Goal: Transaction & Acquisition: Purchase product/service

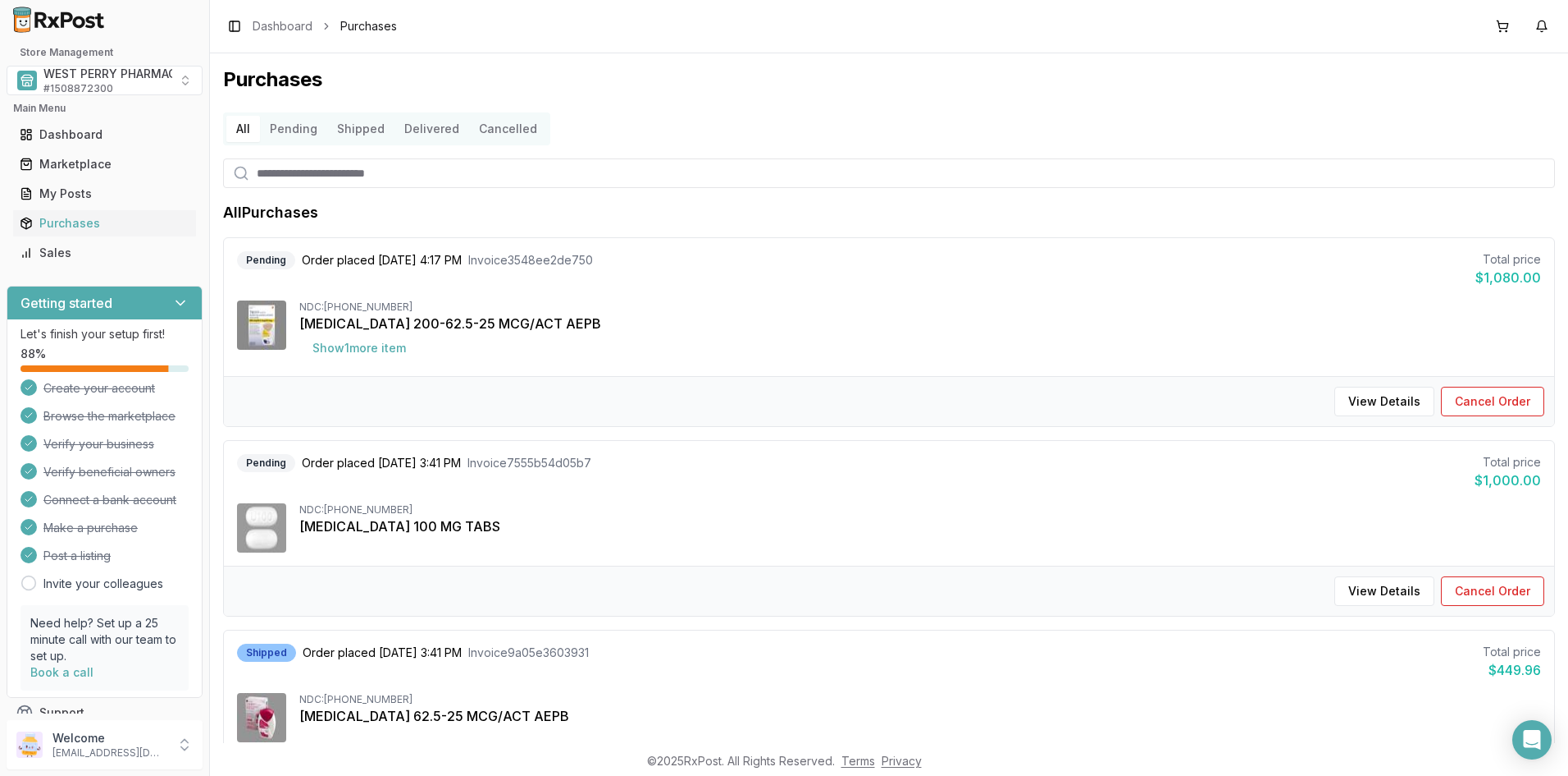
click at [1402, 59] on div "Purchases All Pending Shipped Delivered Cancelled All Purchases Pending Order p…" at bounding box center [888, 397] width 1358 height 689
click at [97, 73] on span "WEST PERRY PHARMACY INC" at bounding box center [126, 74] width 165 height 16
click at [95, 81] on span "WEST PERRY PHARMACY INC" at bounding box center [126, 74] width 165 height 16
click at [886, 58] on div "Purchases All Pending Shipped Delivered Cancelled All Purchases Pending Order p…" at bounding box center [888, 397] width 1358 height 689
click at [1502, 16] on button "3" at bounding box center [1502, 26] width 26 height 26
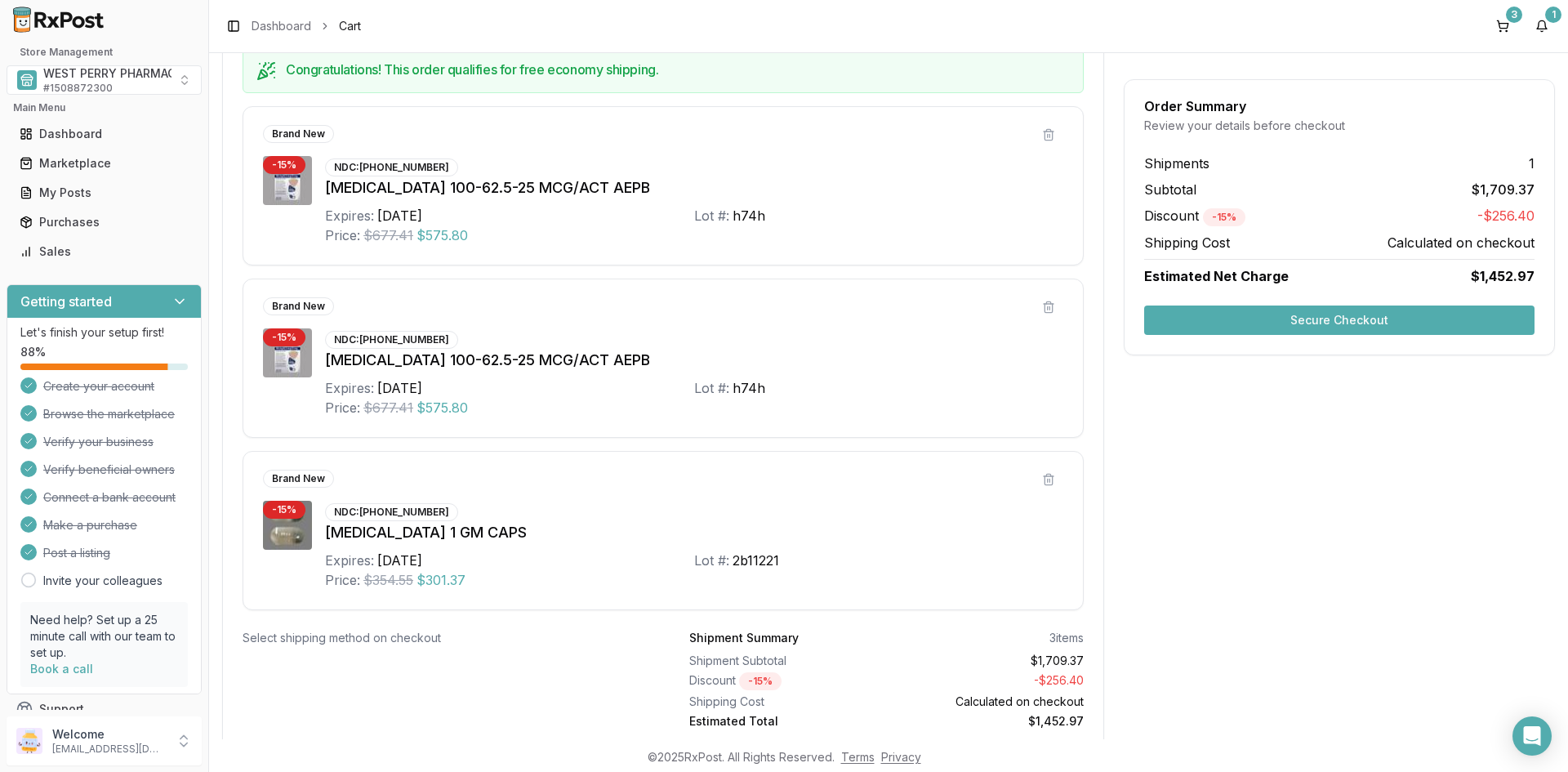
scroll to position [383, 0]
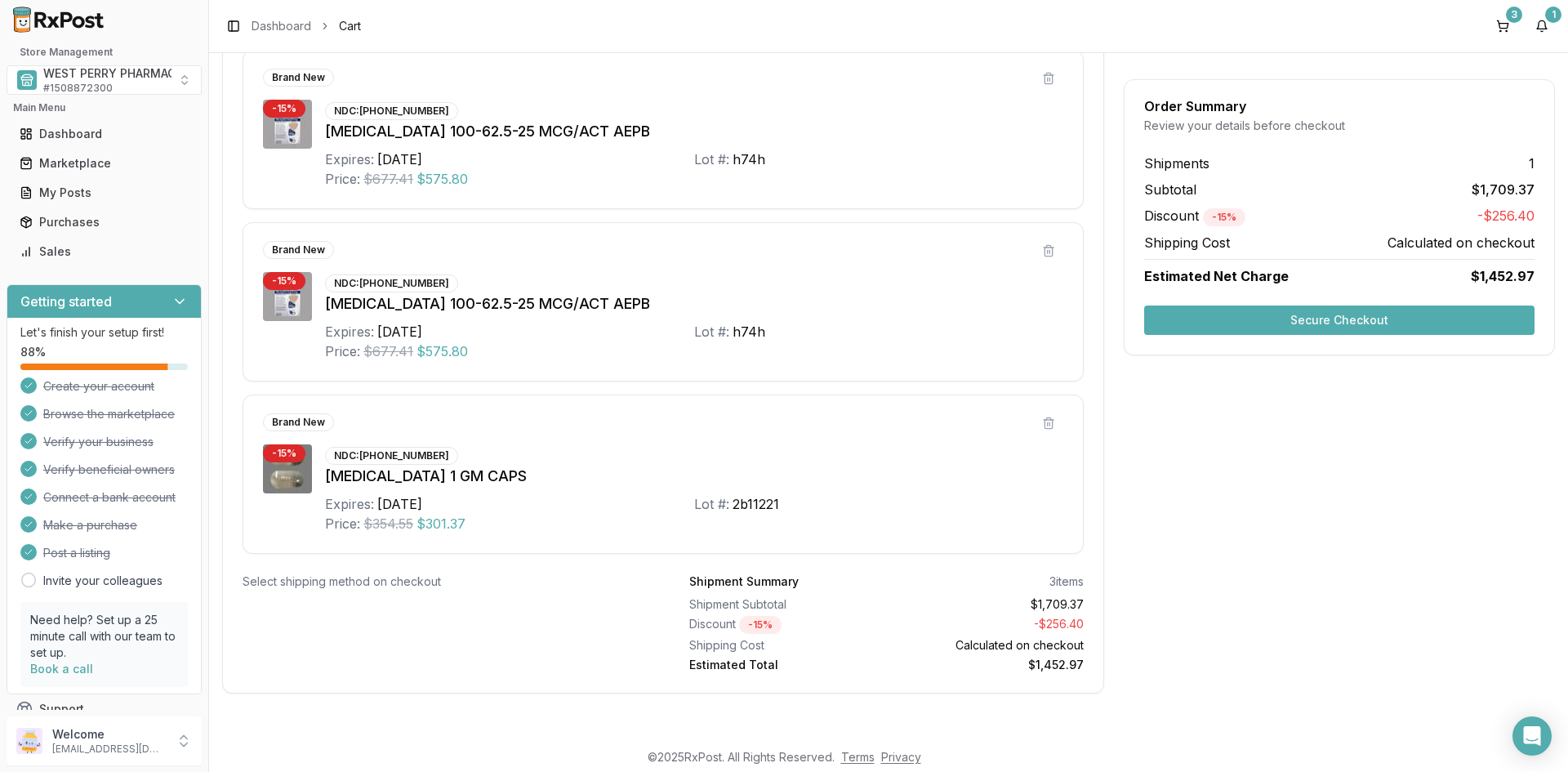
click at [1358, 323] on button "Secure Checkout" at bounding box center [1338, 320] width 391 height 30
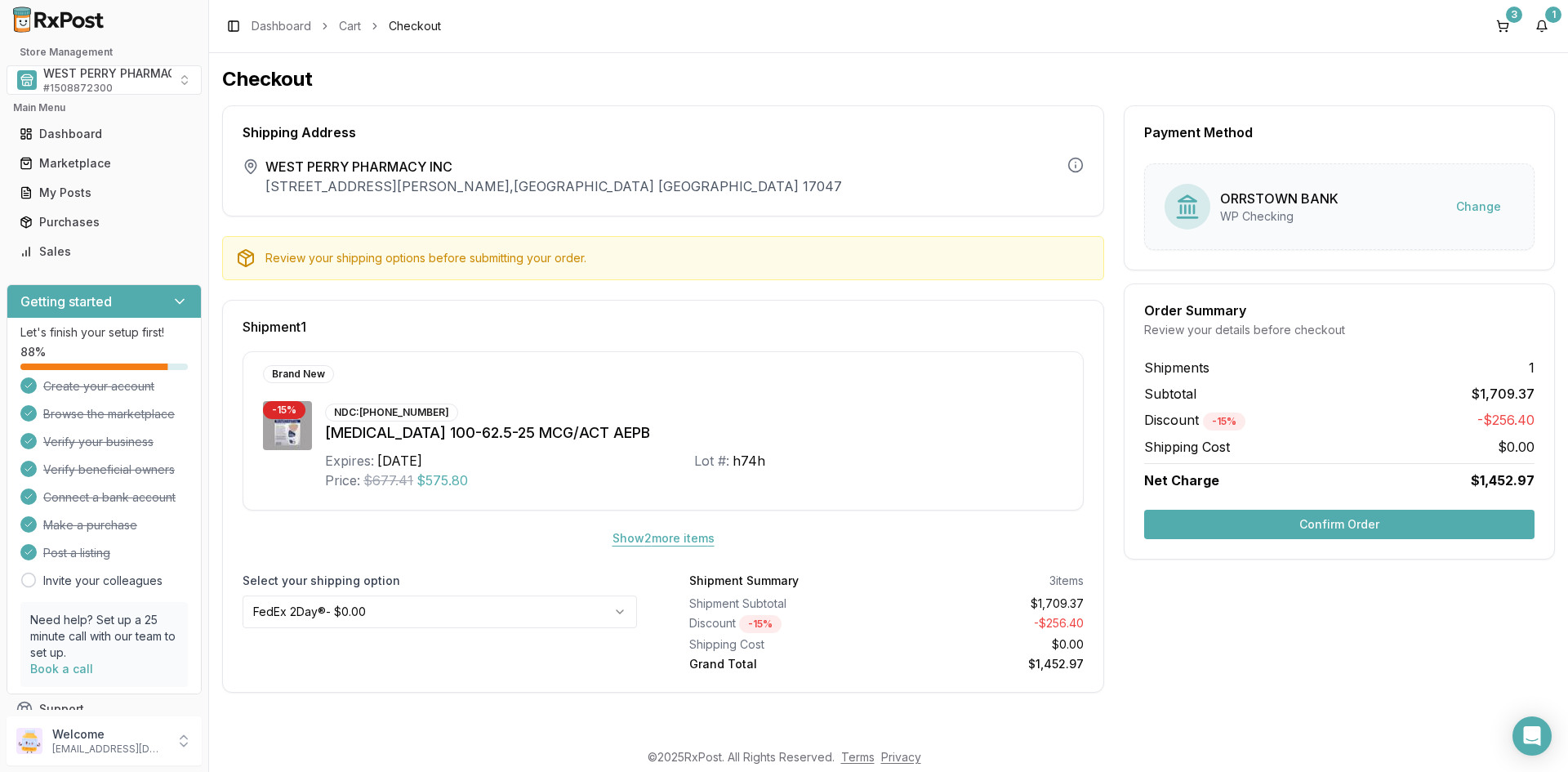
click at [676, 535] on button "Show 2 more item s" at bounding box center [663, 539] width 128 height 30
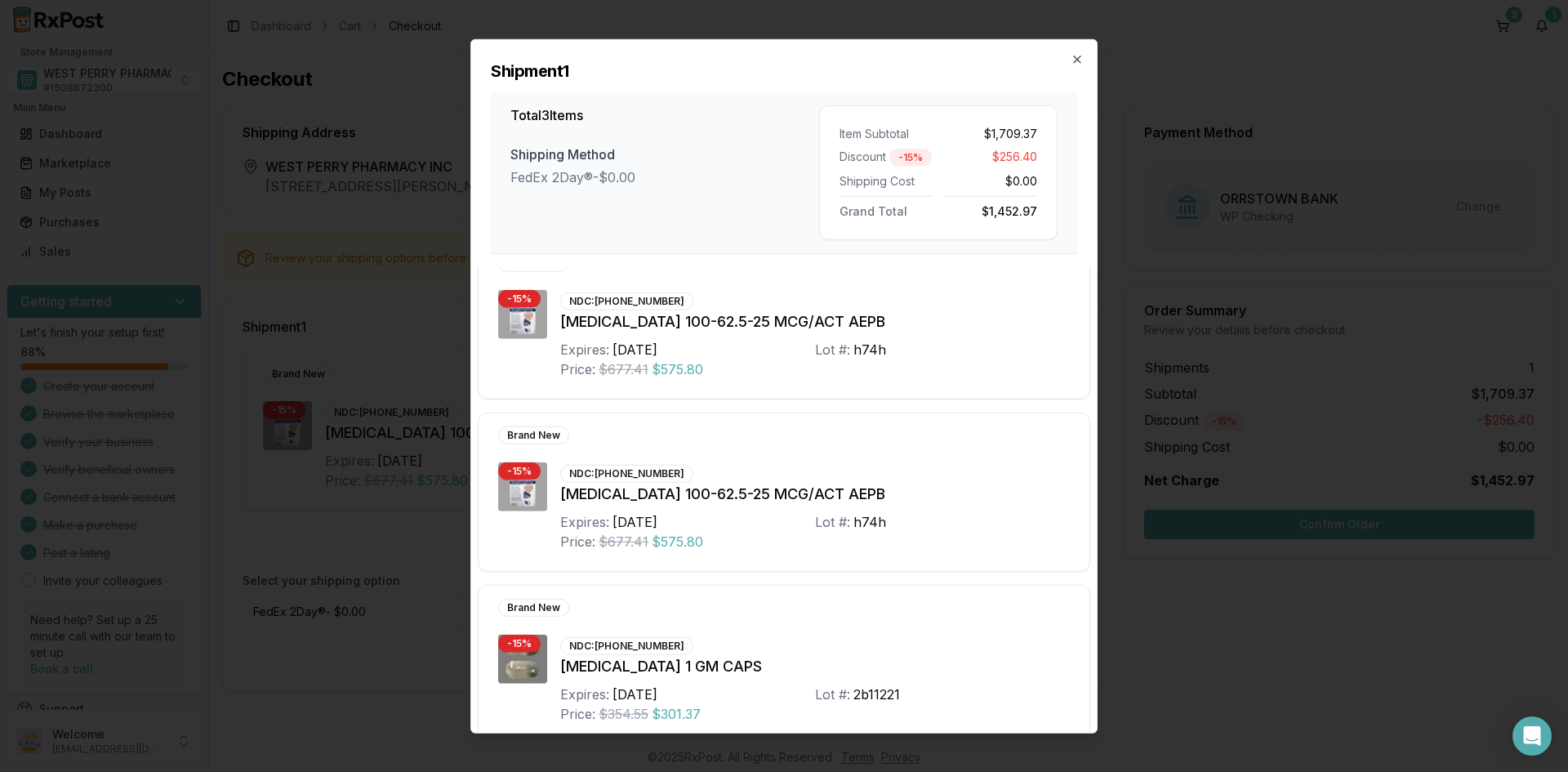
scroll to position [51, 0]
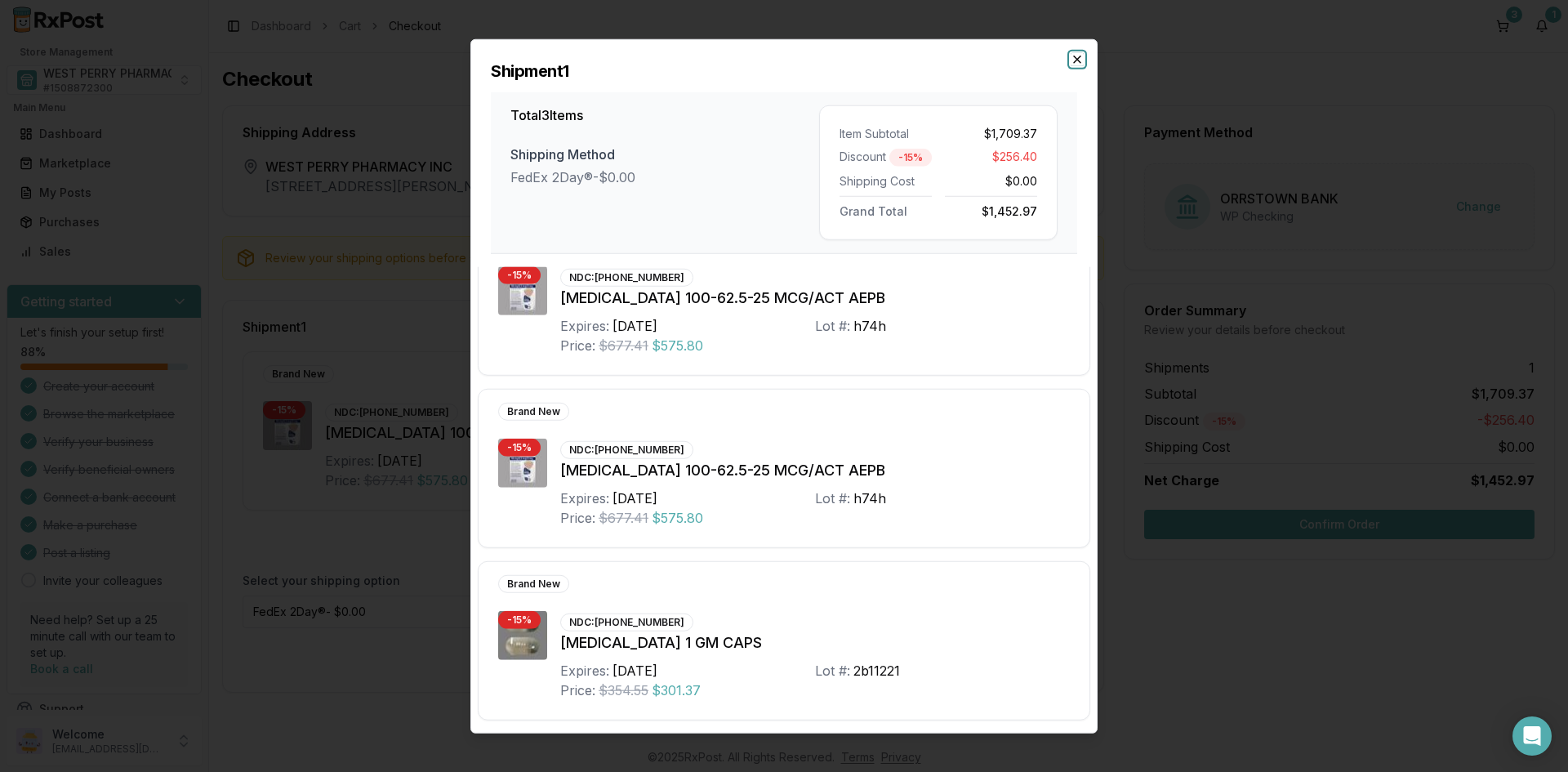
click at [1077, 60] on icon "button" at bounding box center [1076, 59] width 13 height 13
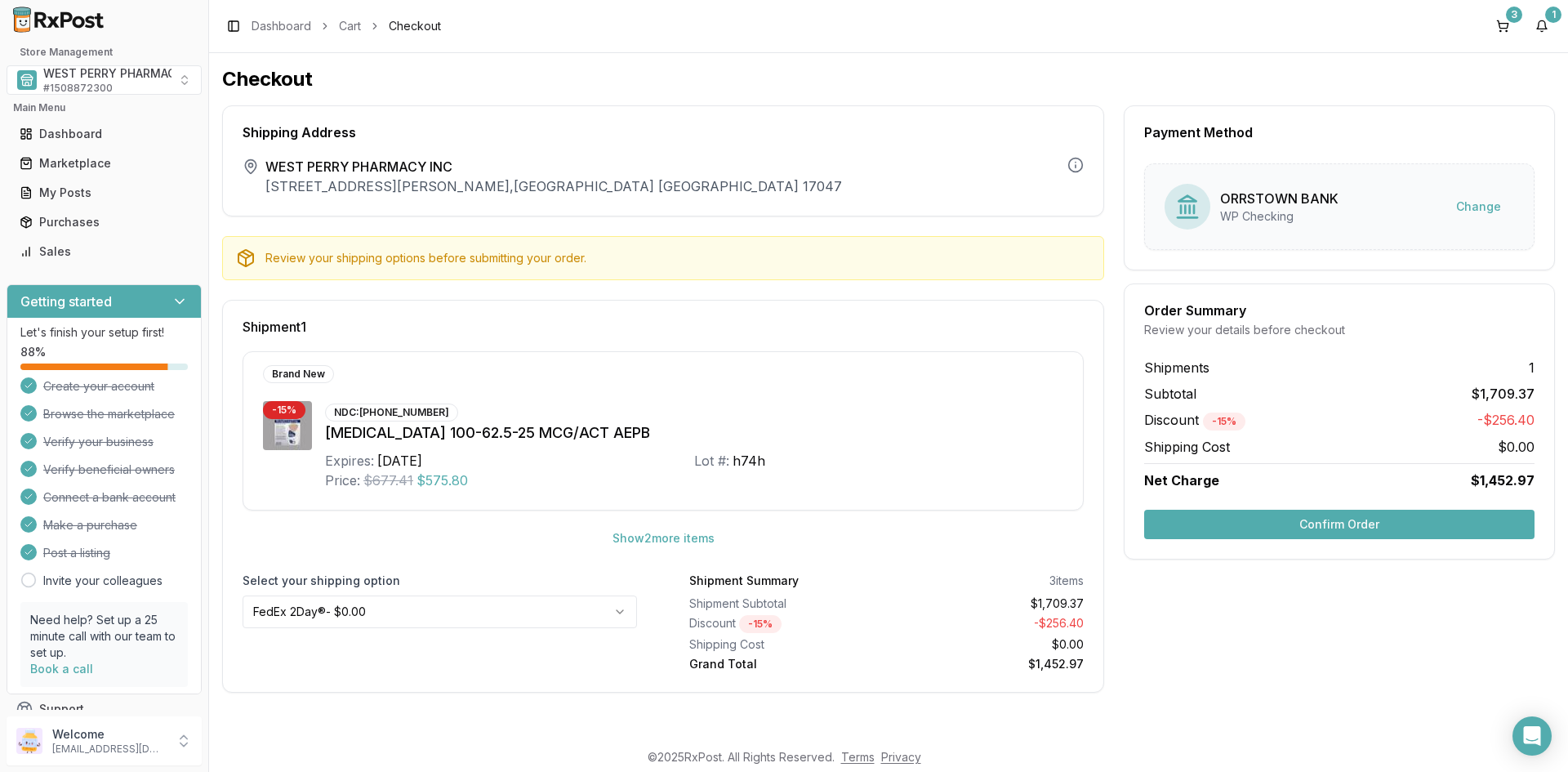
click at [1275, 516] on button "Confirm Order" at bounding box center [1338, 525] width 391 height 30
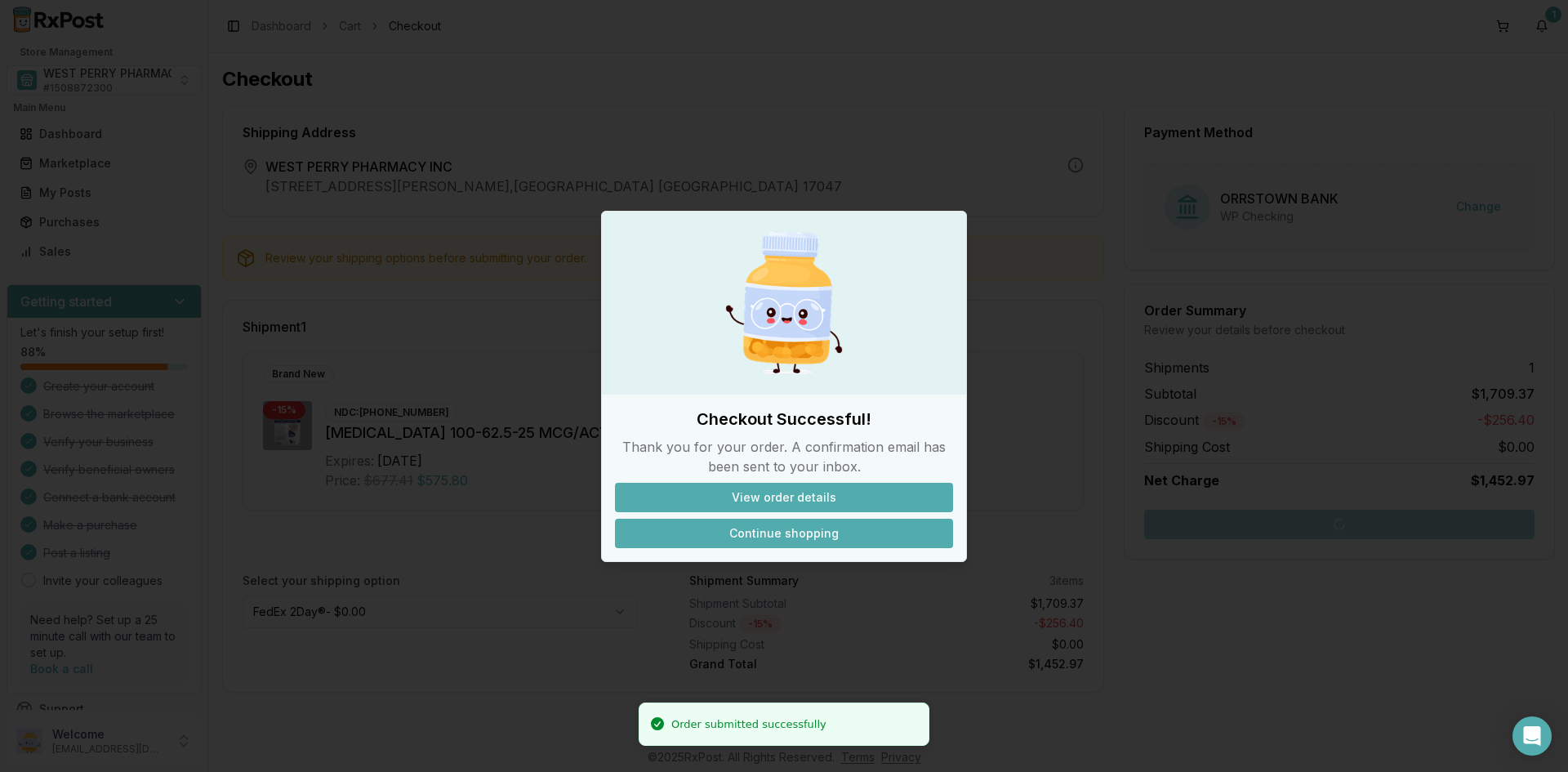
click at [805, 530] on button "Continue shopping" at bounding box center [784, 534] width 338 height 30
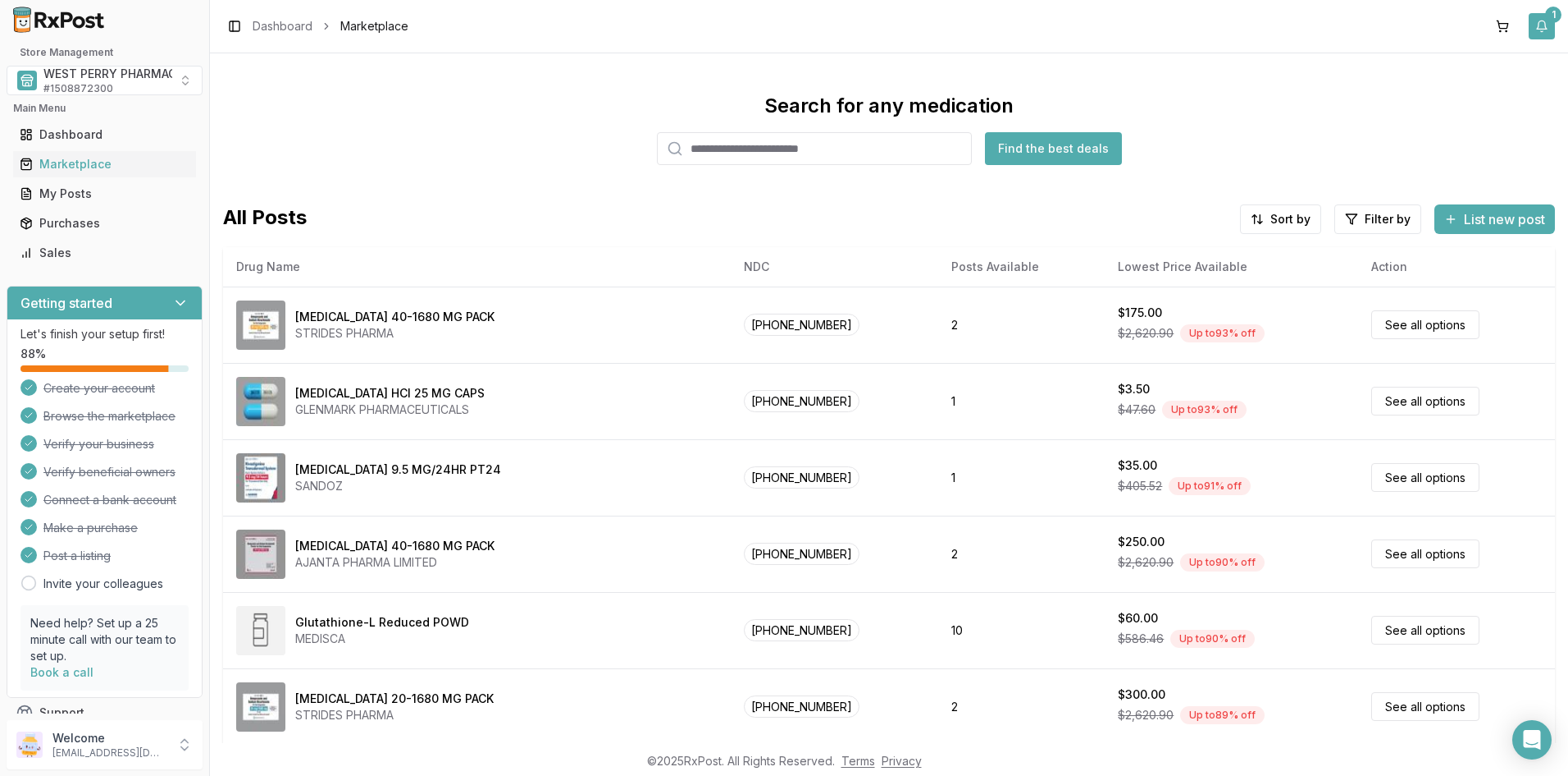
click at [1552, 26] on button "1" at bounding box center [1542, 26] width 26 height 26
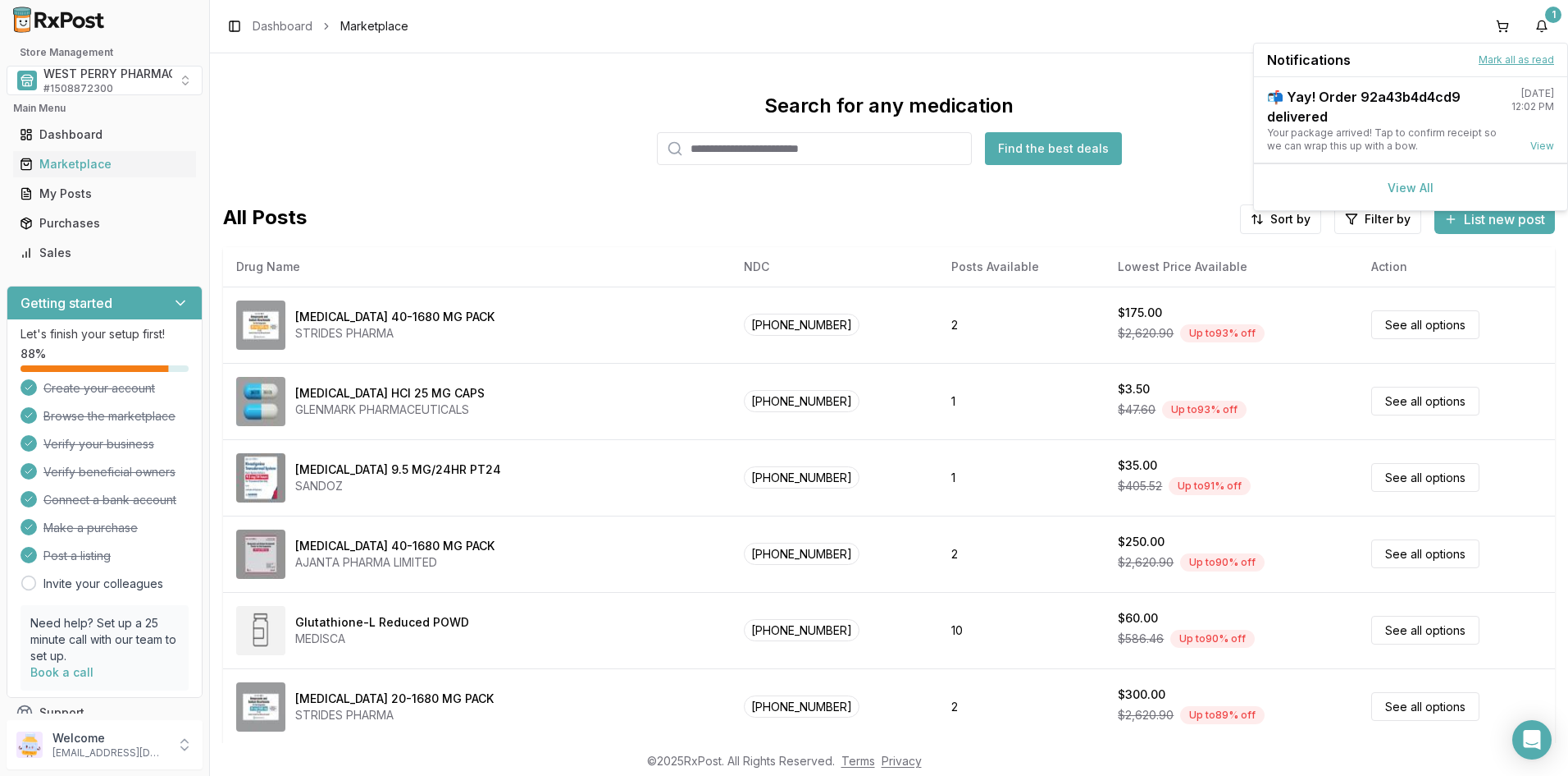
click at [1516, 59] on button "Mark all as read" at bounding box center [1517, 59] width 76 height 13
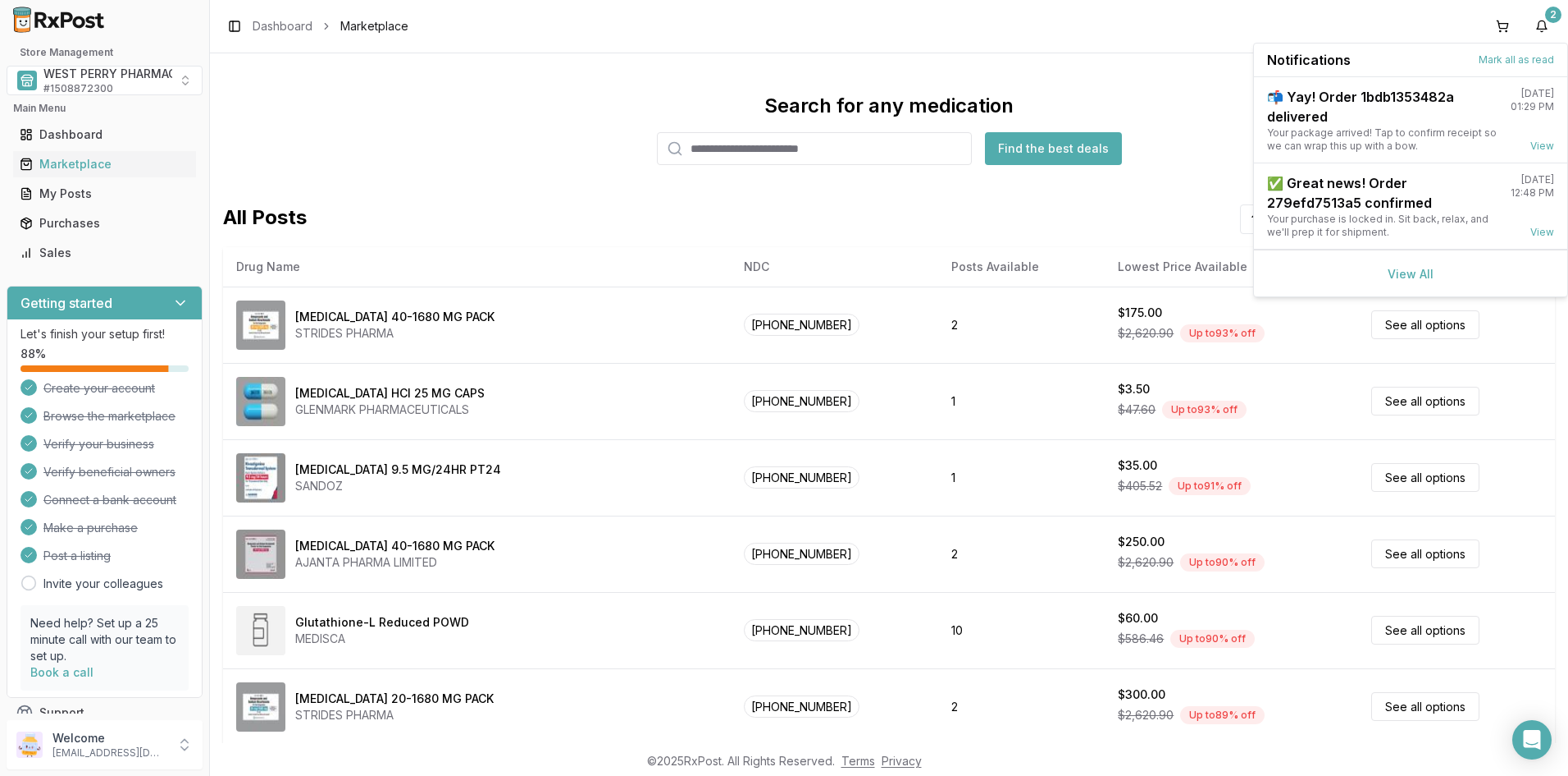
click at [1410, 22] on div "Toggle Sidebar Dashboard Marketplace 2" at bounding box center [888, 26] width 1358 height 53
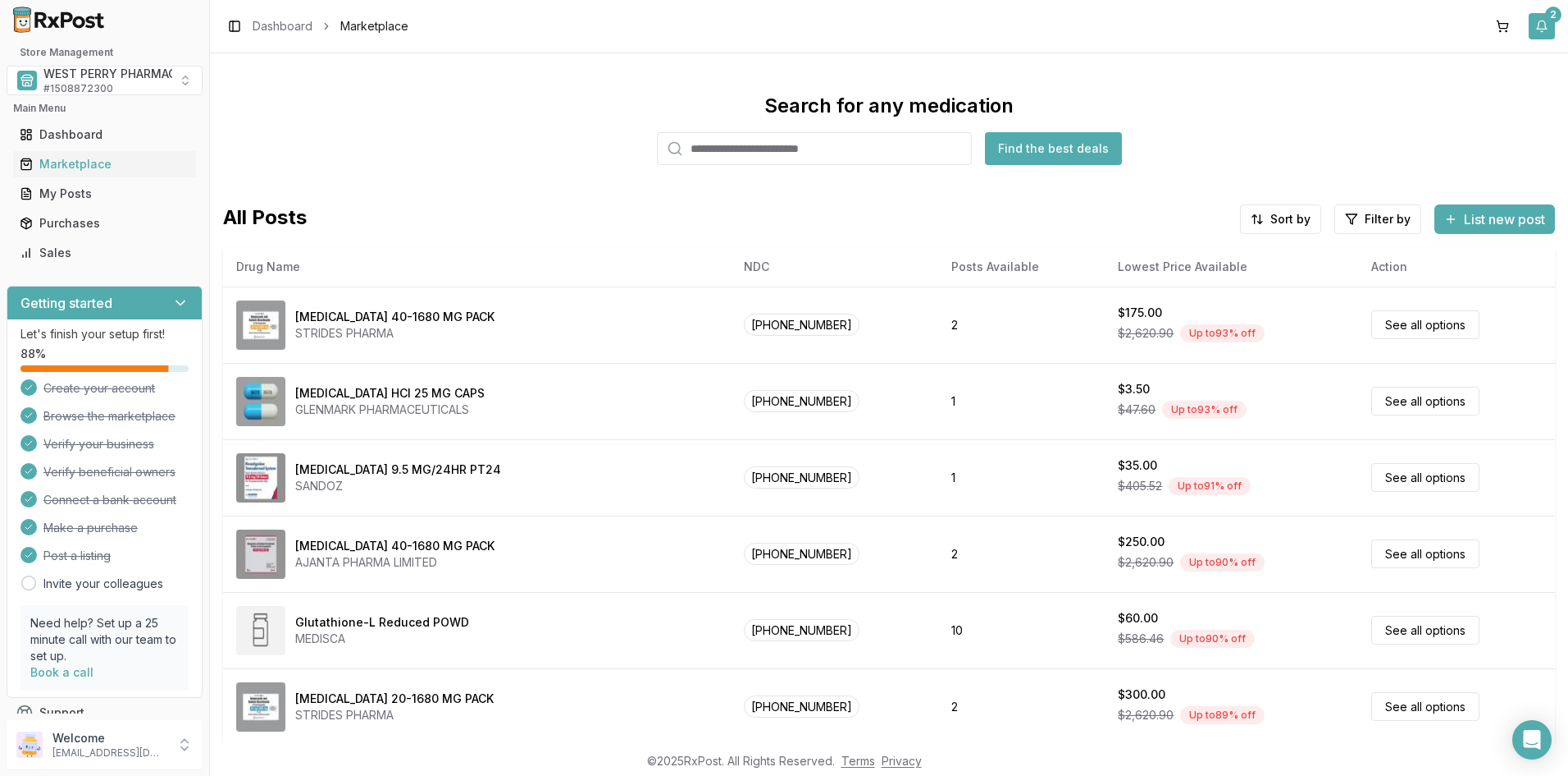
click at [1544, 24] on button "2" at bounding box center [1542, 26] width 26 height 26
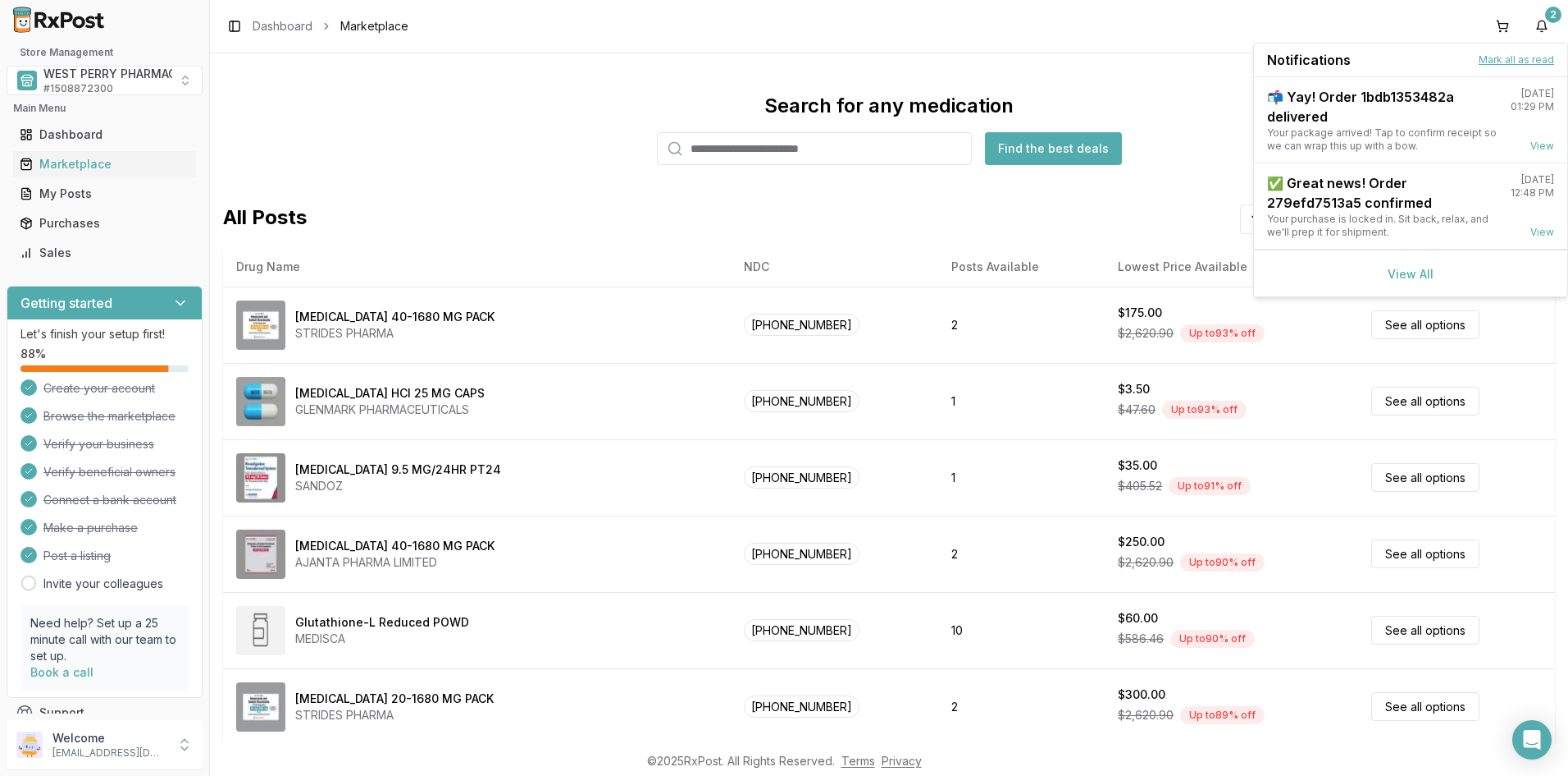
click at [1488, 61] on button "Mark all as read" at bounding box center [1517, 59] width 76 height 13
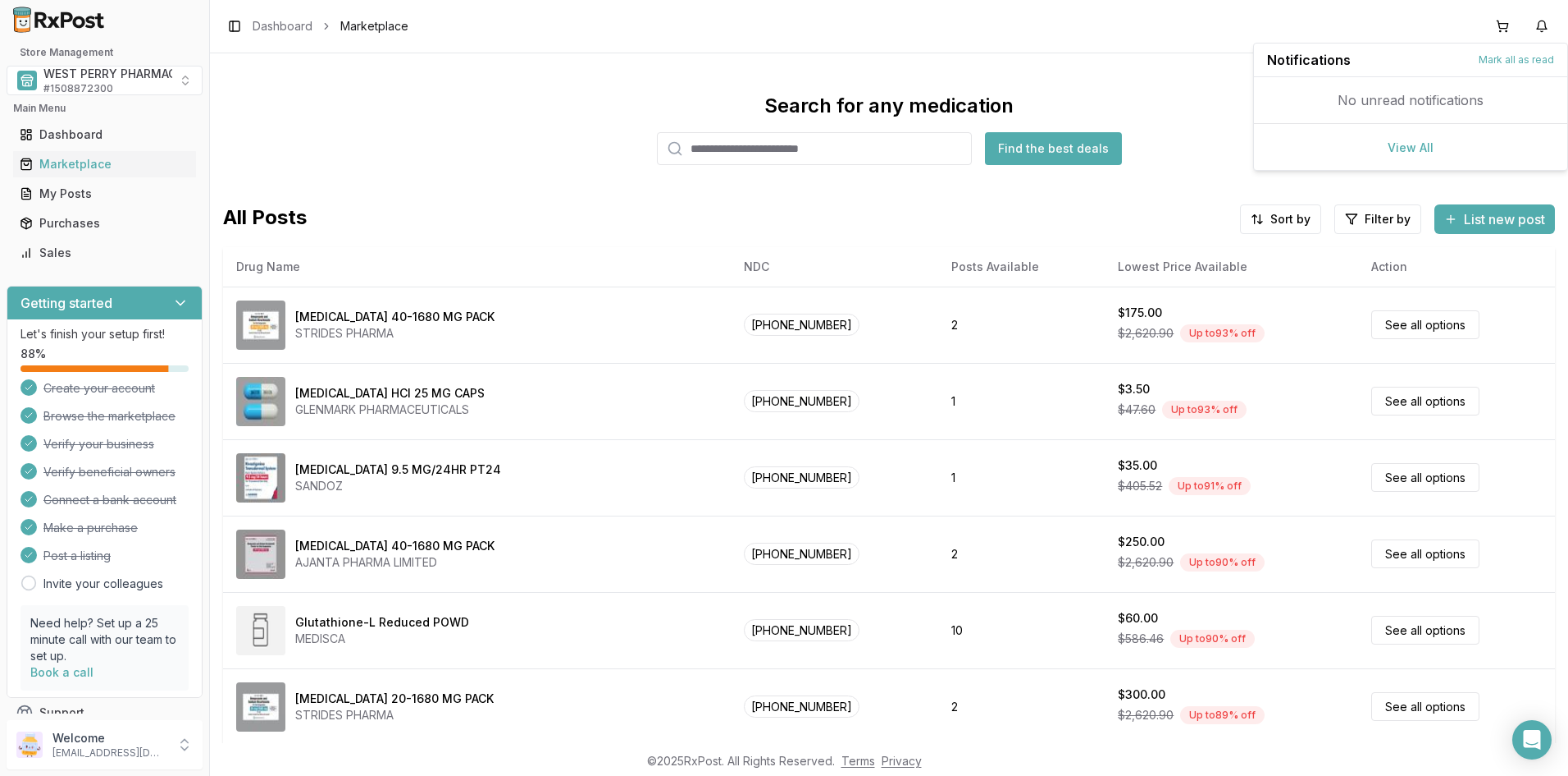
click at [514, 57] on div "Search for any medication Find the best deals All Posts Sort by Filter by List …" at bounding box center [888, 397] width 1358 height 689
click at [104, 69] on span "WEST PERRY PHARMACY INC" at bounding box center [126, 74] width 165 height 16
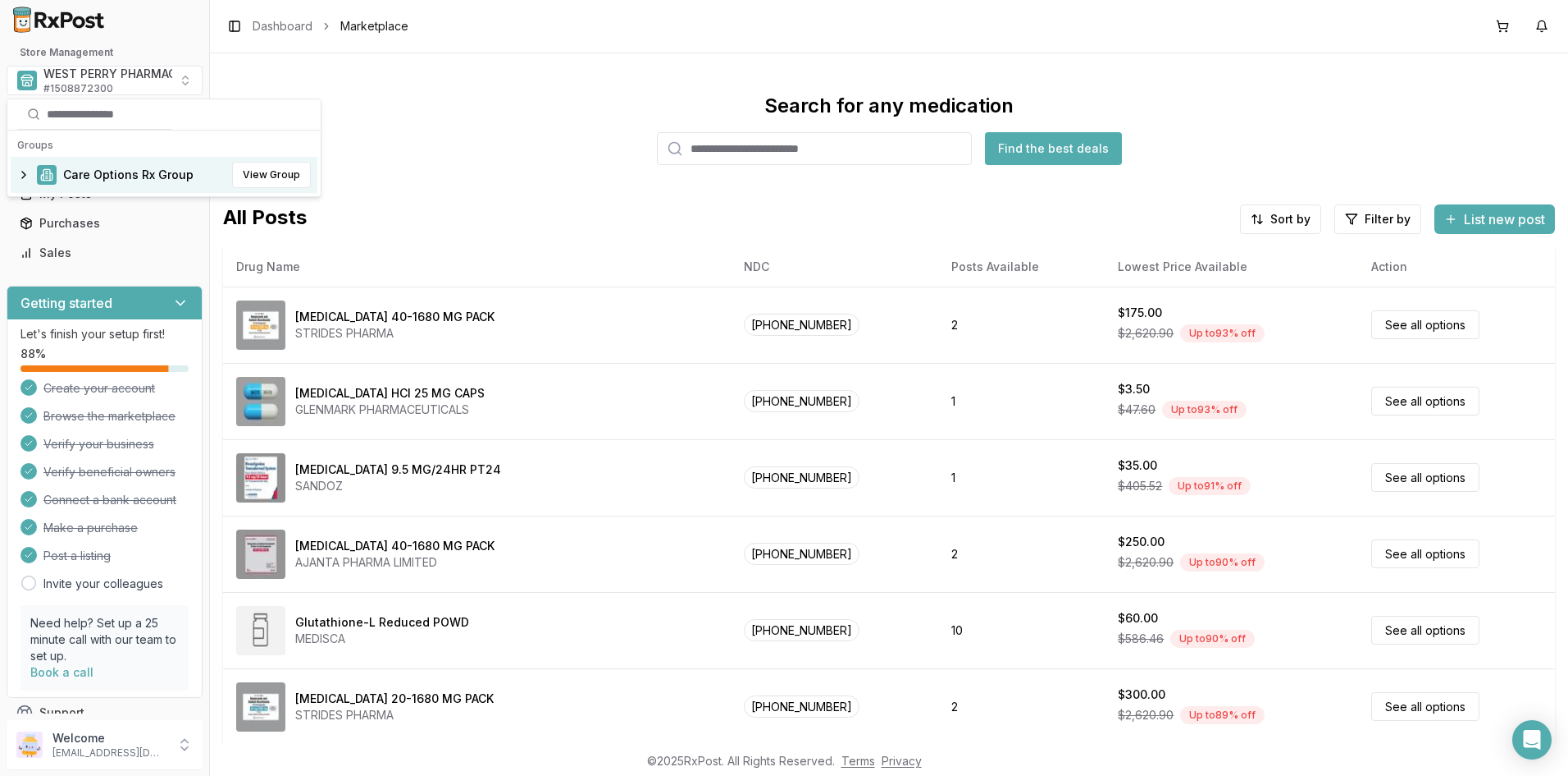
click at [86, 176] on span "Care Options Rx Group" at bounding box center [128, 175] width 131 height 16
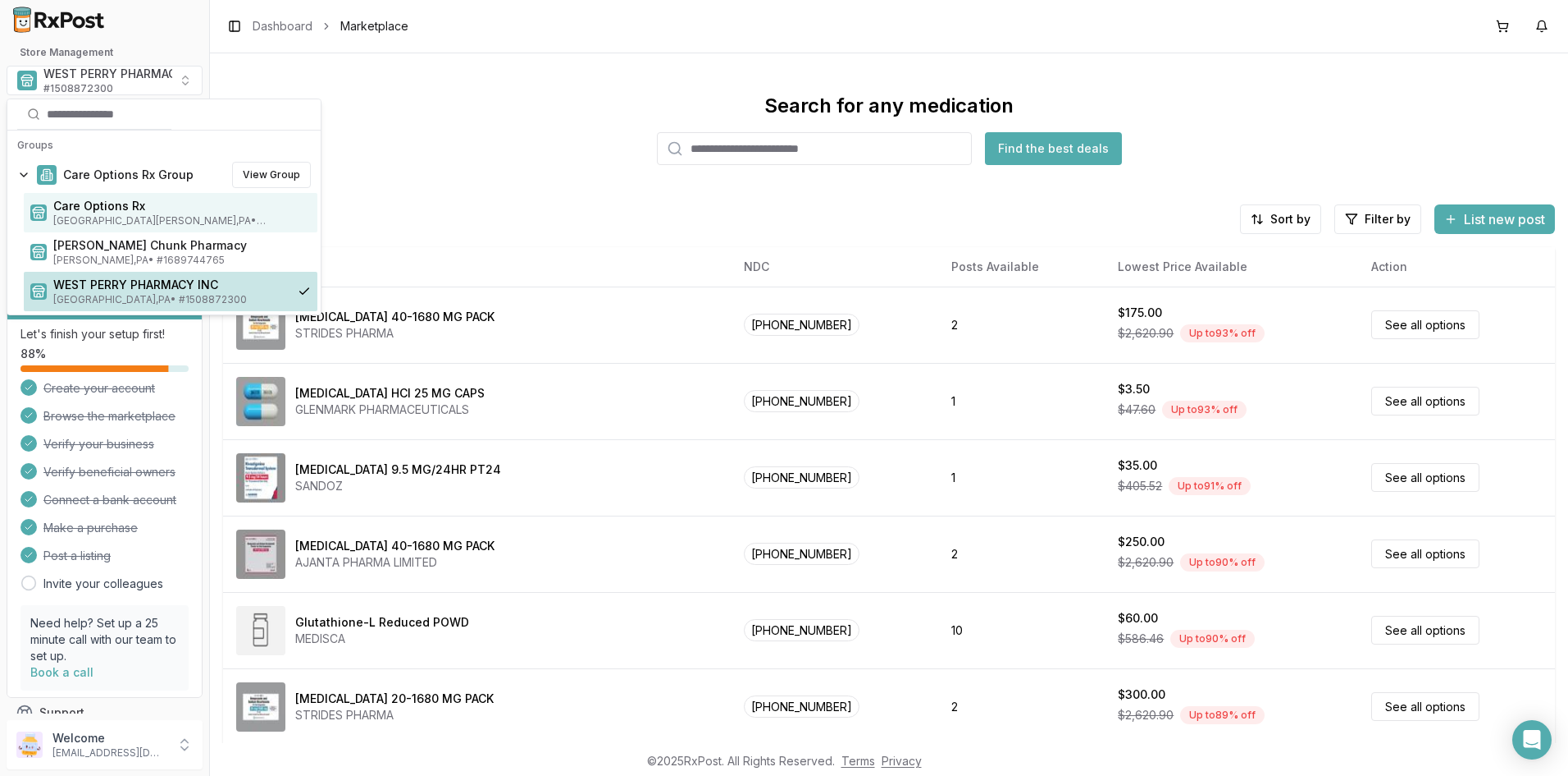
click at [86, 209] on span "Care Options Rx" at bounding box center [182, 206] width 258 height 16
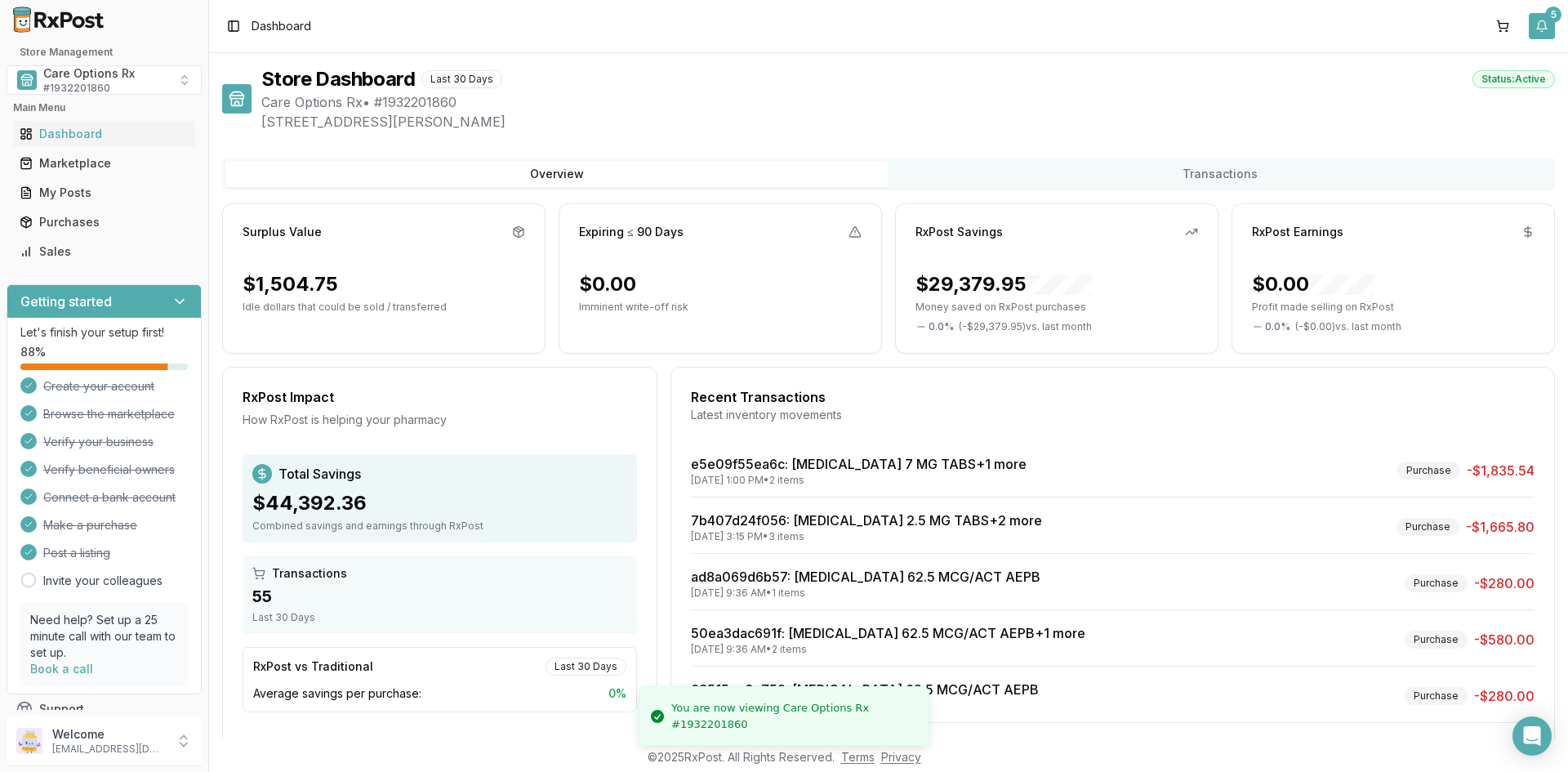
click at [1547, 21] on div "5" at bounding box center [1553, 15] width 16 height 16
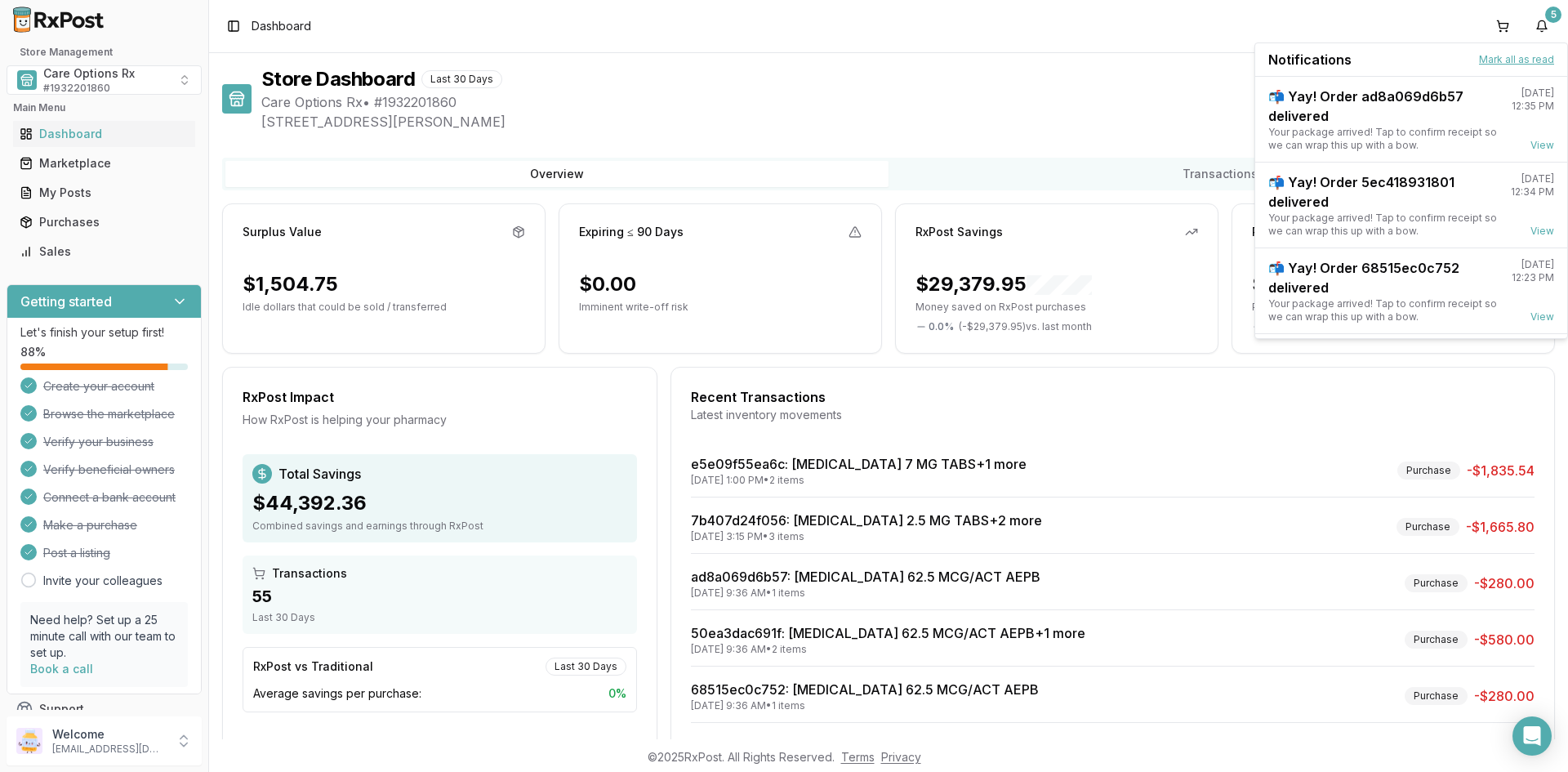
click at [1524, 57] on button "Mark all as read" at bounding box center [1516, 59] width 76 height 13
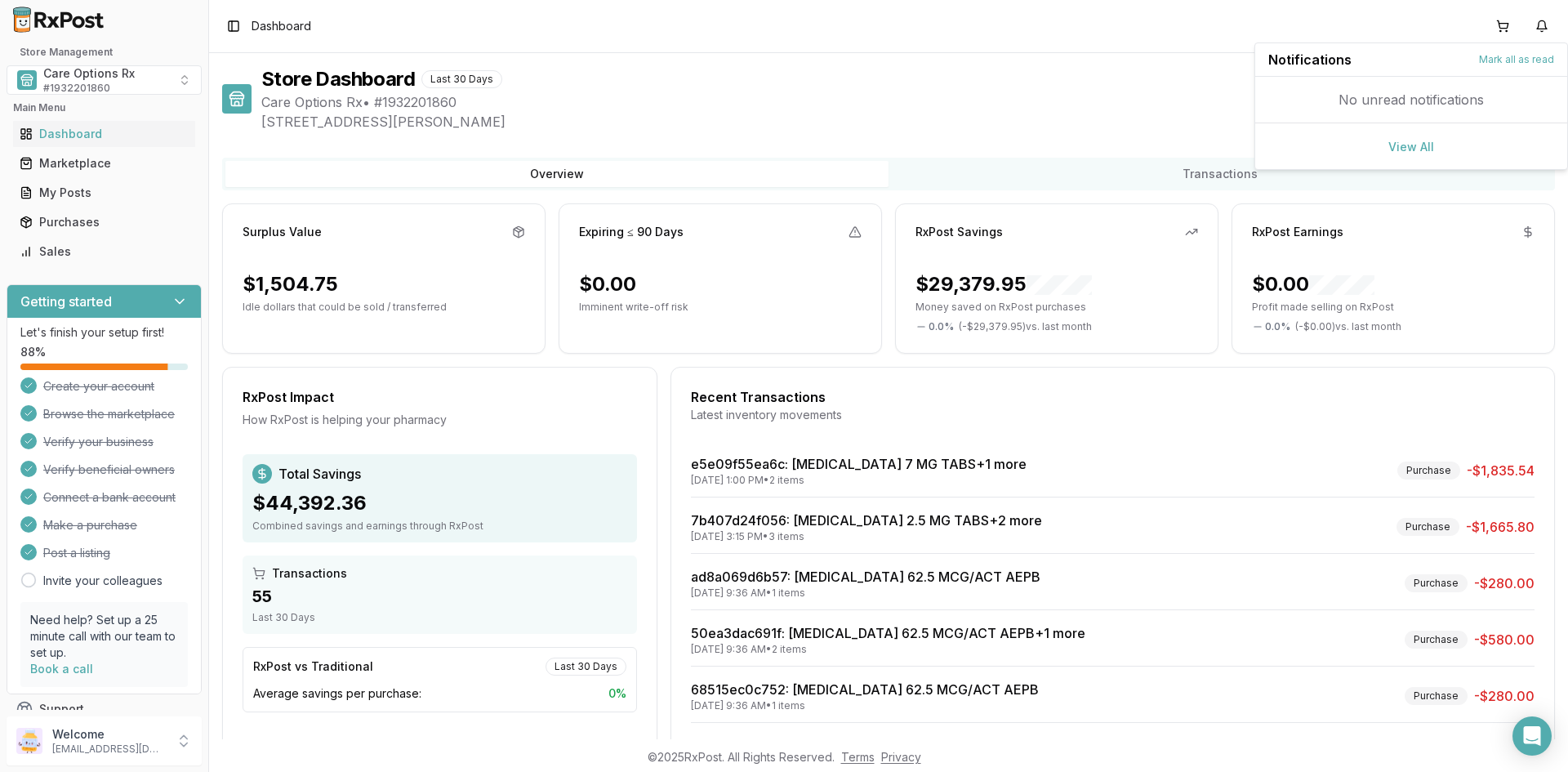
click at [803, 72] on div "Store Dashboard Last 30 Days Status: Active" at bounding box center [908, 79] width 1294 height 26
click at [76, 84] on span "# 1932201860" at bounding box center [77, 87] width 67 height 13
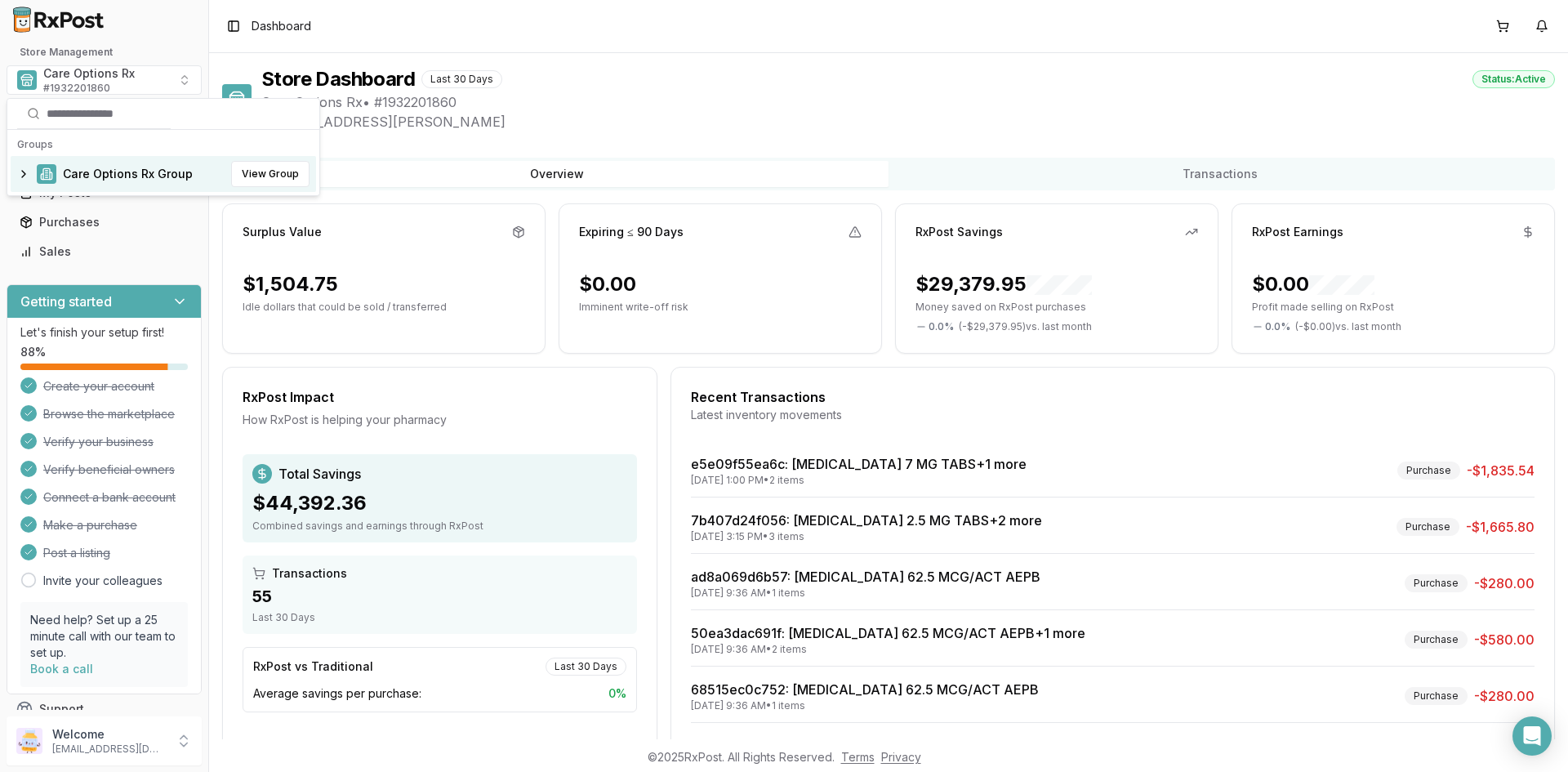
click at [82, 178] on span "Care Options Rx Group" at bounding box center [127, 174] width 130 height 16
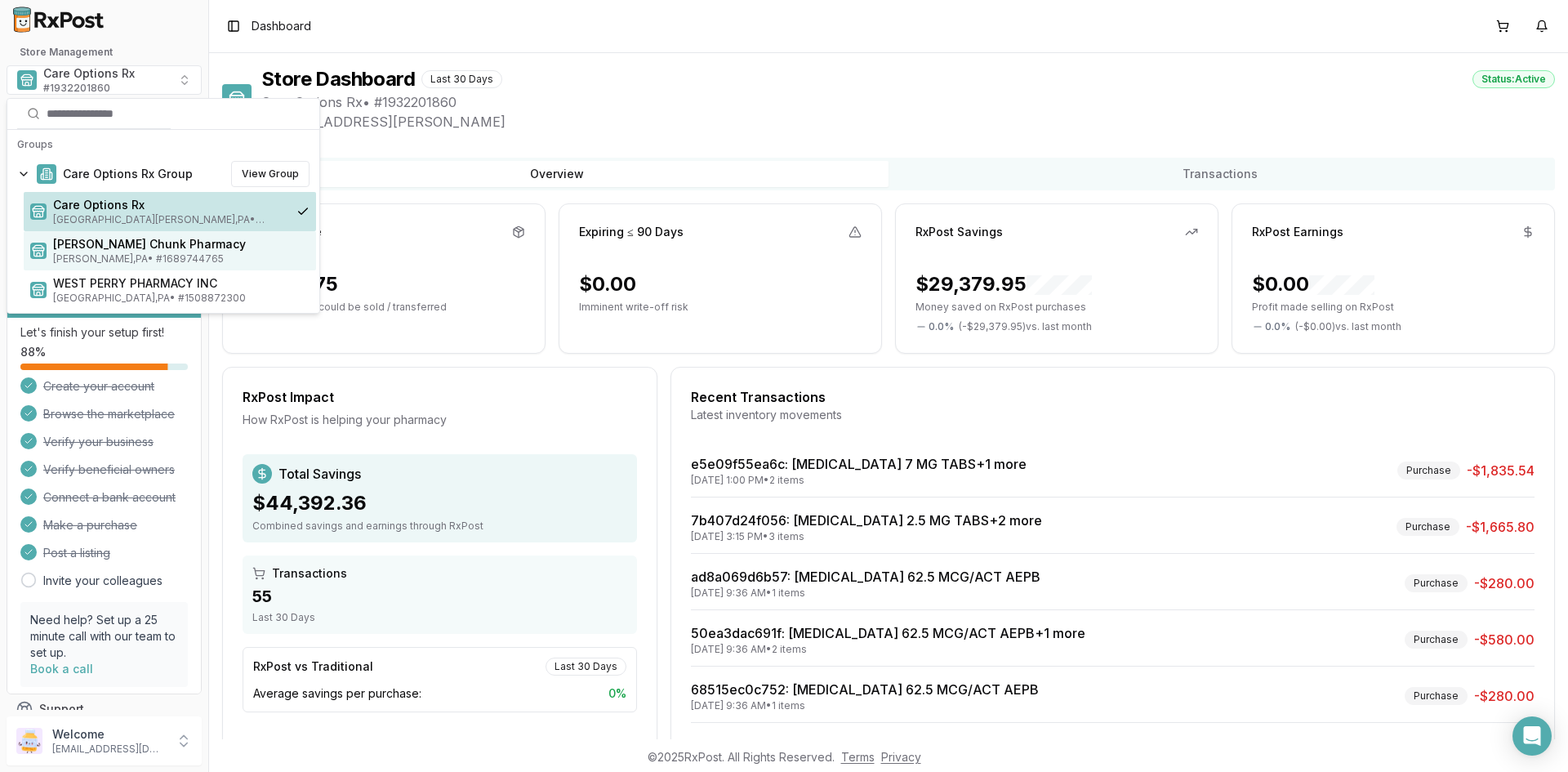
click at [78, 243] on span "Mauch Chunk Pharmacy" at bounding box center [181, 243] width 256 height 16
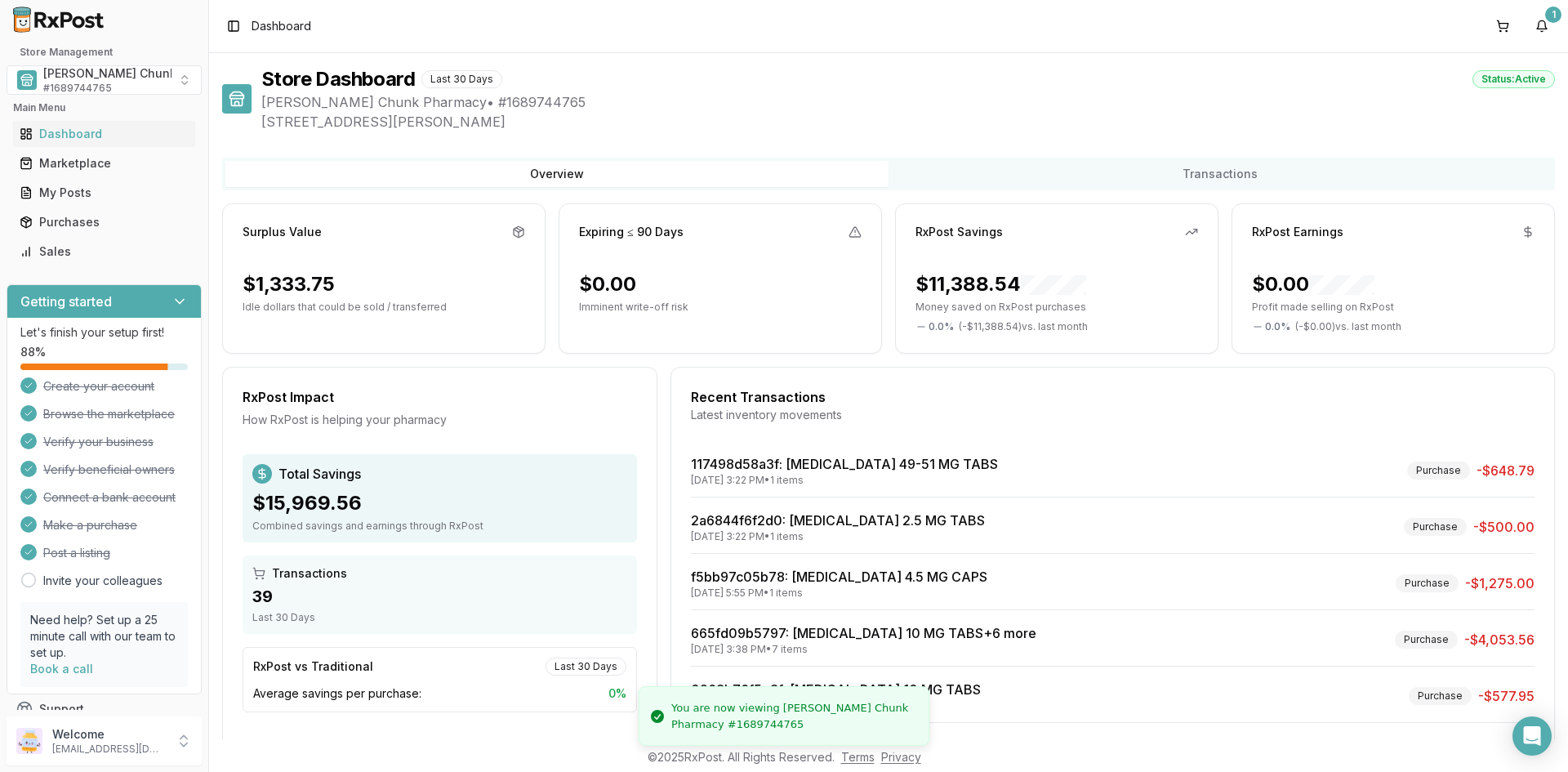
drag, startPoint x: 1087, startPoint y: 58, endPoint x: 1102, endPoint y: 58, distance: 15.0
click at [1093, 58] on div "Store Dashboard Last 30 Days Status: Active Mauch Chunk Pharmacy • # 1689744765…" at bounding box center [887, 395] width 1358 height 686
click at [1546, 25] on button "1" at bounding box center [1541, 26] width 26 height 26
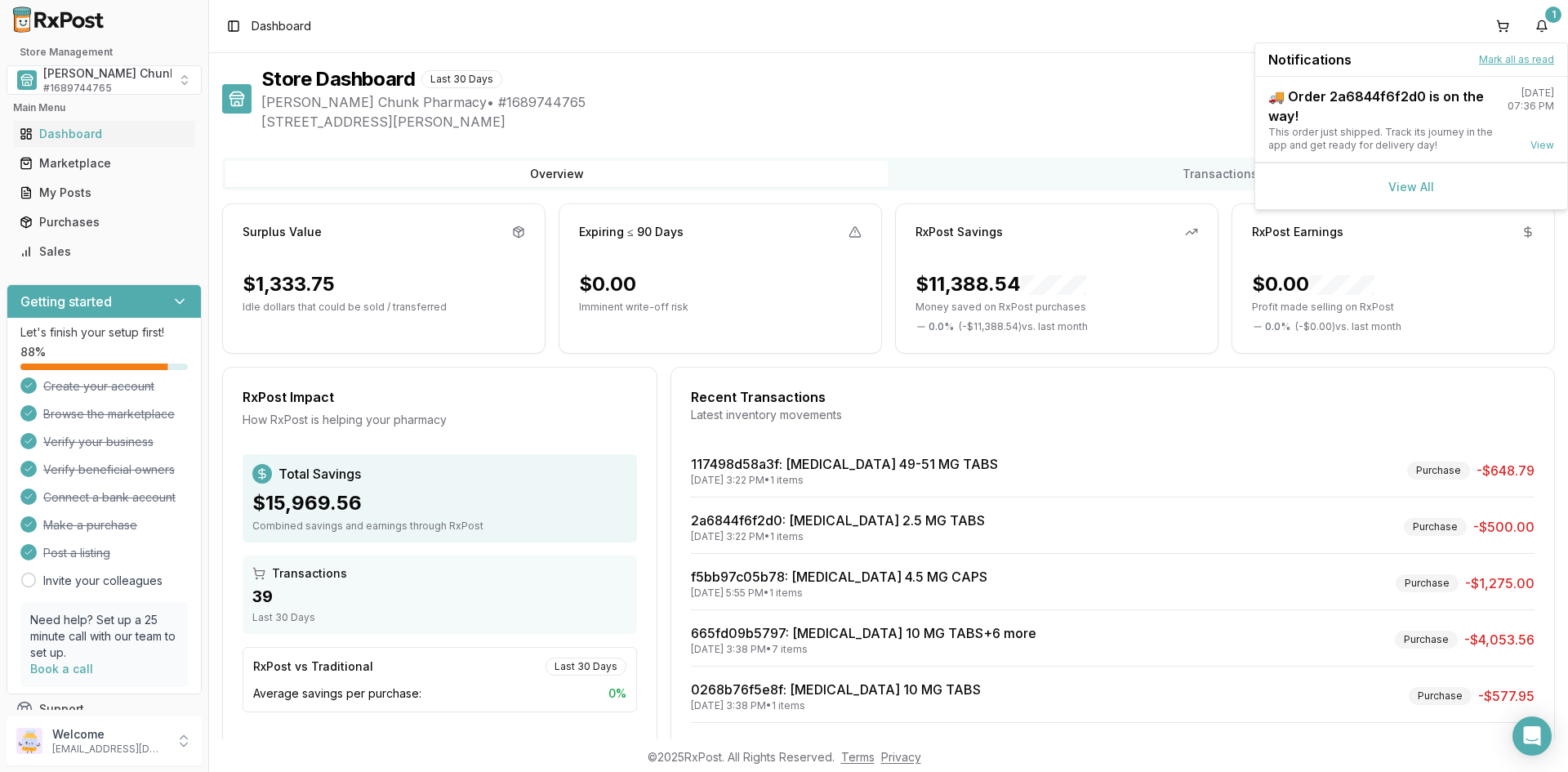
click at [1495, 62] on button "Mark all as read" at bounding box center [1516, 59] width 76 height 13
click at [886, 82] on div "Store Dashboard Last 30 Days Status: Active" at bounding box center [908, 79] width 1294 height 26
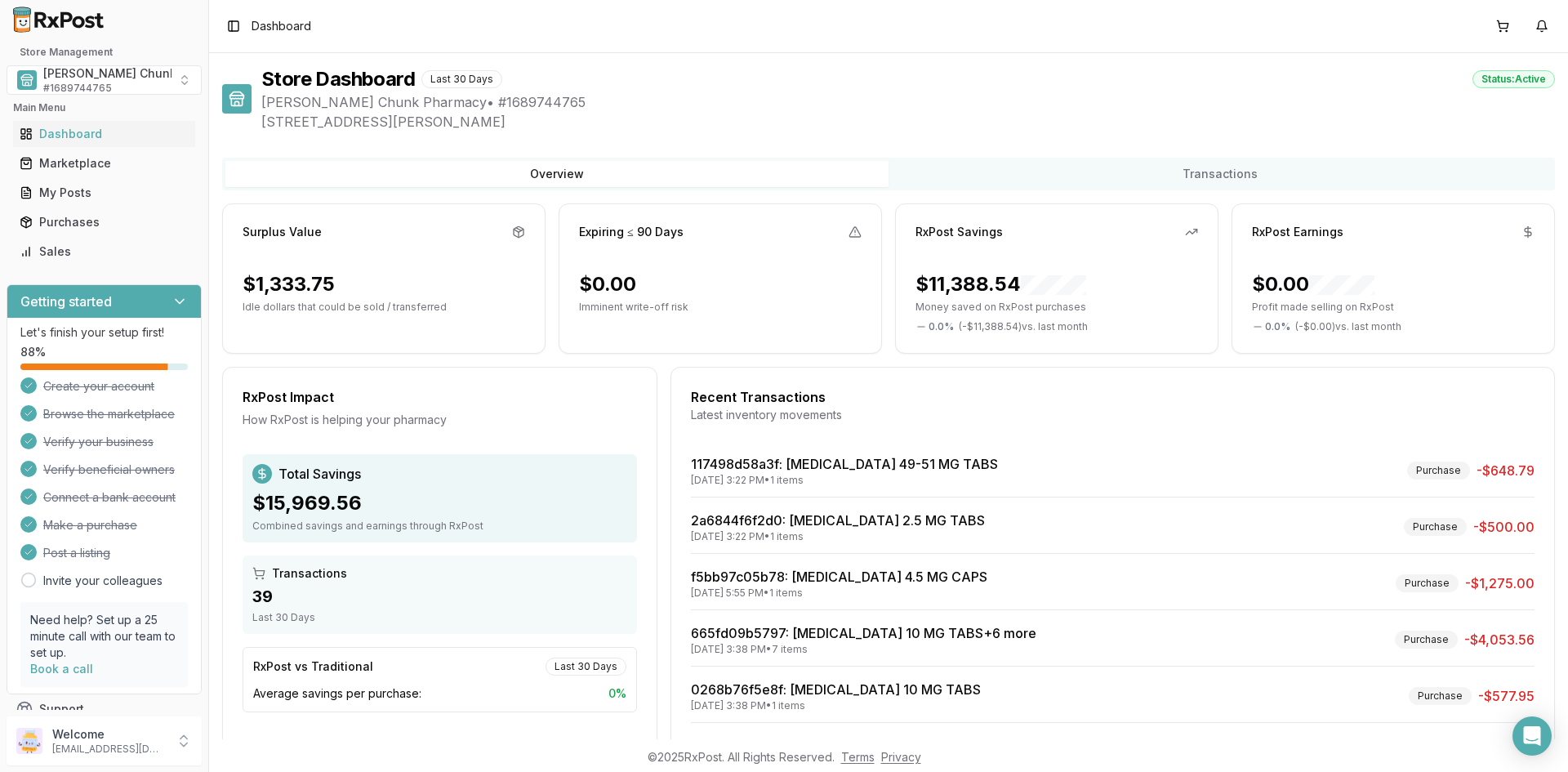
click at [858, 77] on div "Store Dashboard Last 30 Days Status: Active" at bounding box center [908, 79] width 1294 height 26
